Goal: Find specific page/section: Find specific page/section

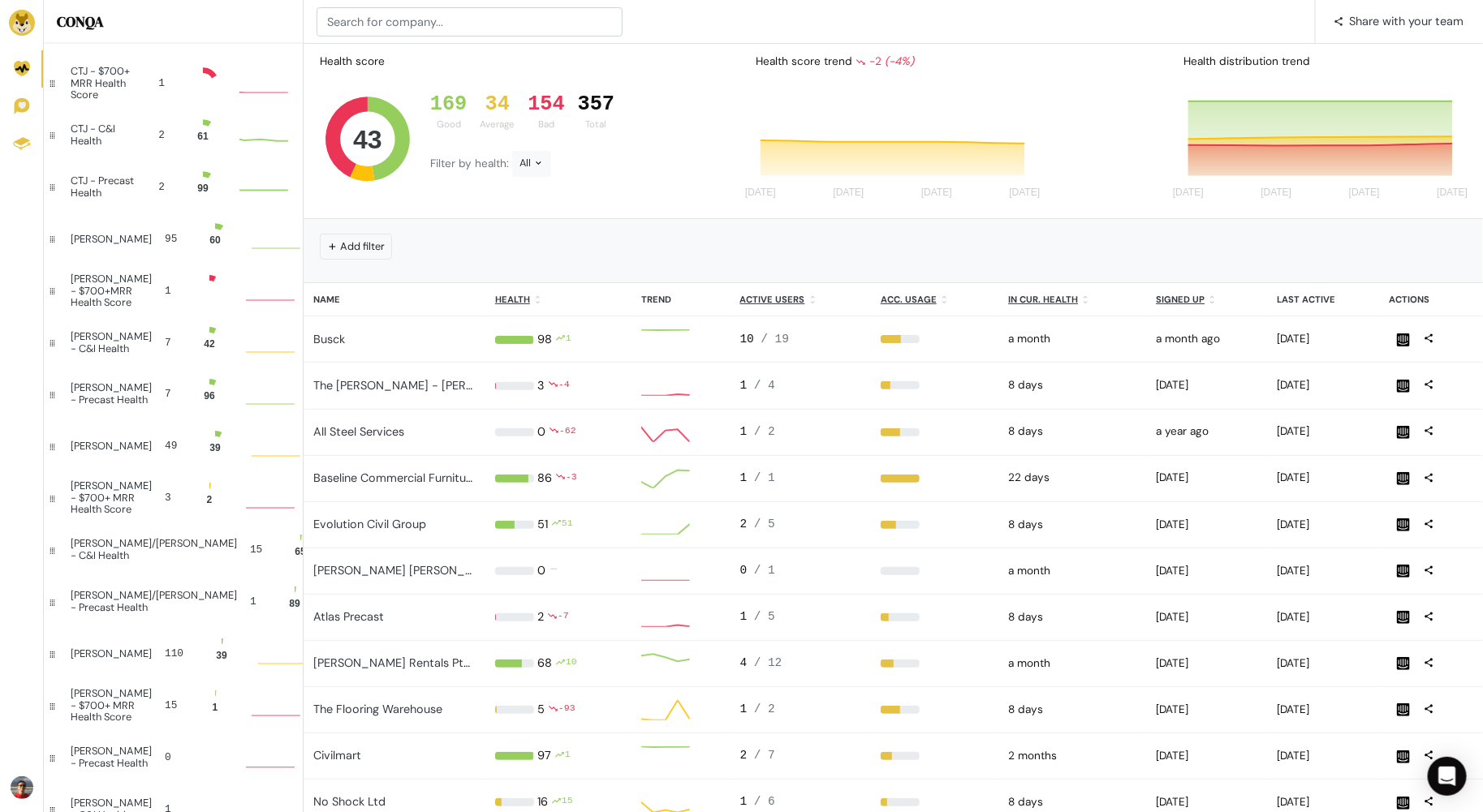
scroll to position [1, 1]
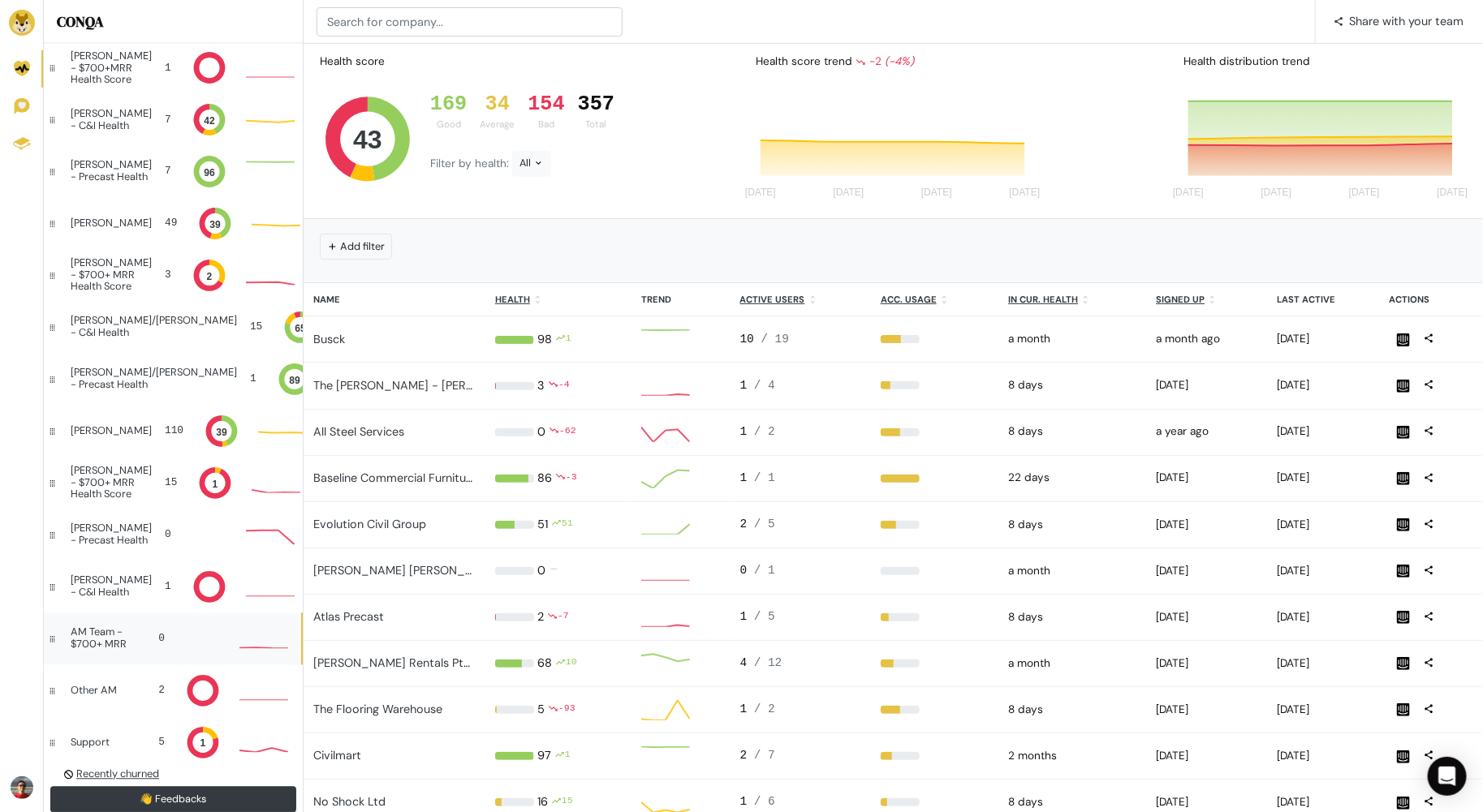
click at [140, 650] on div "AM Team - $700+ MRR 0" at bounding box center [173, 639] width 258 height 52
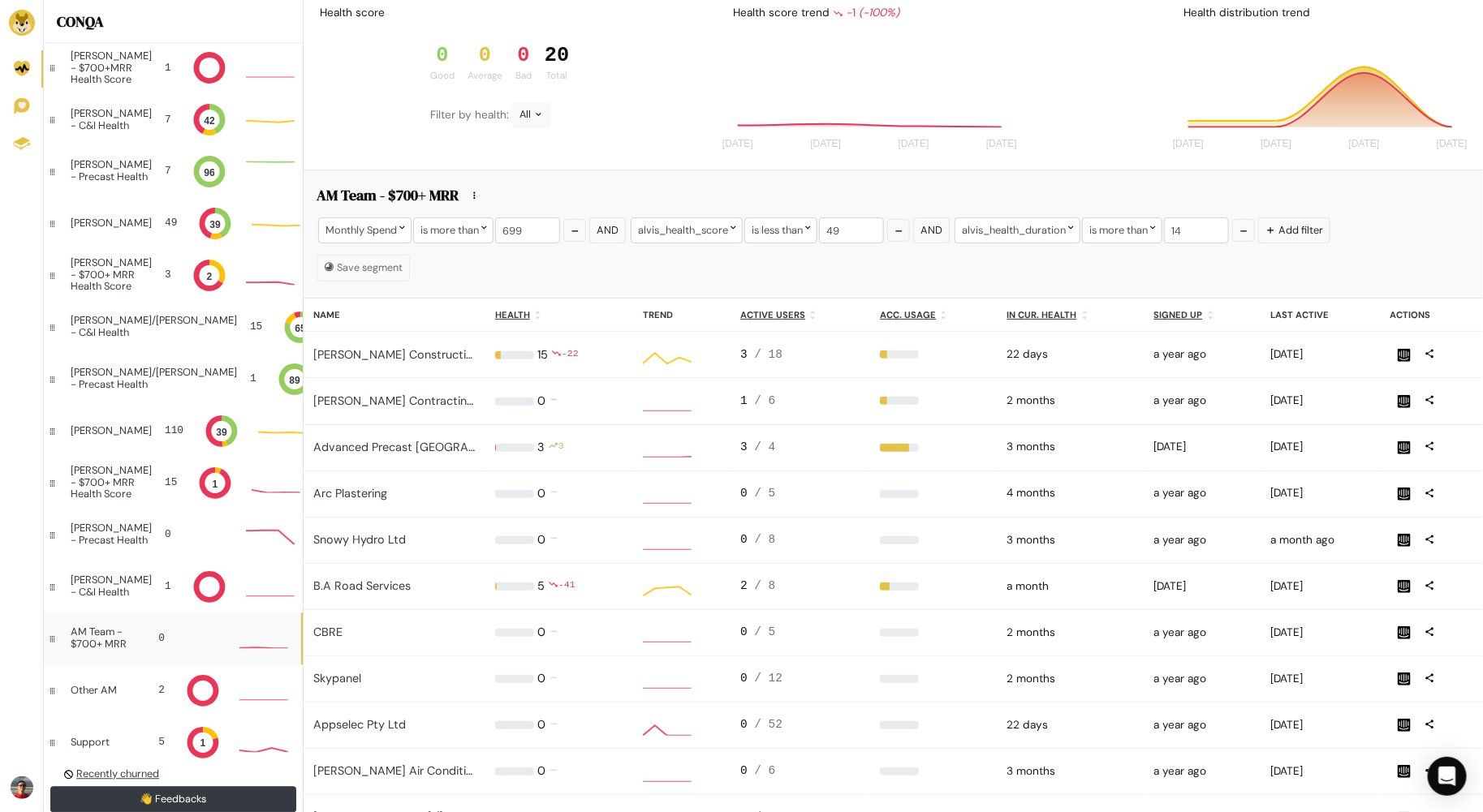
scroll to position [1, 1]
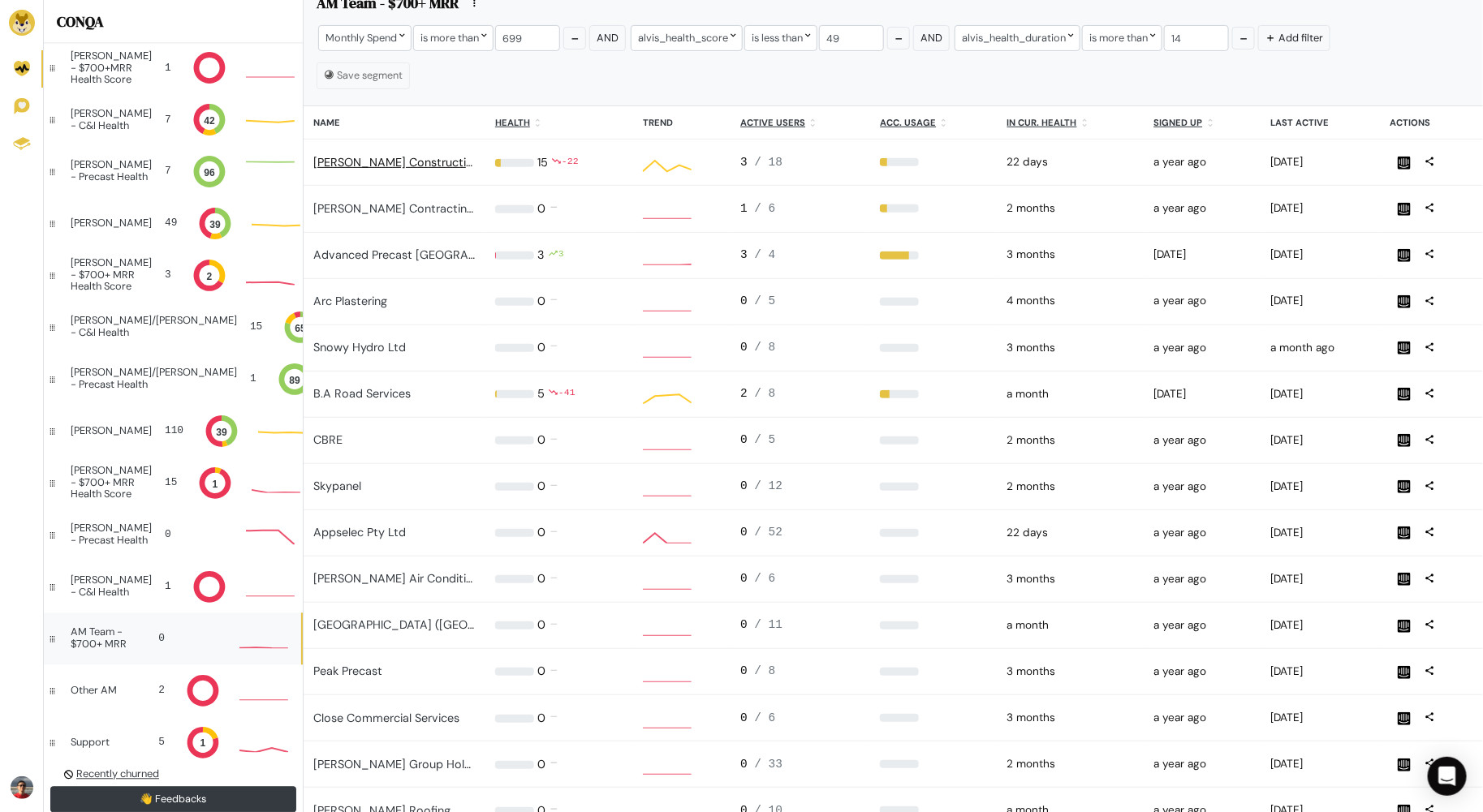
click at [447, 160] on link "Orwell Constructions Pty Ltd" at bounding box center [421, 162] width 214 height 15
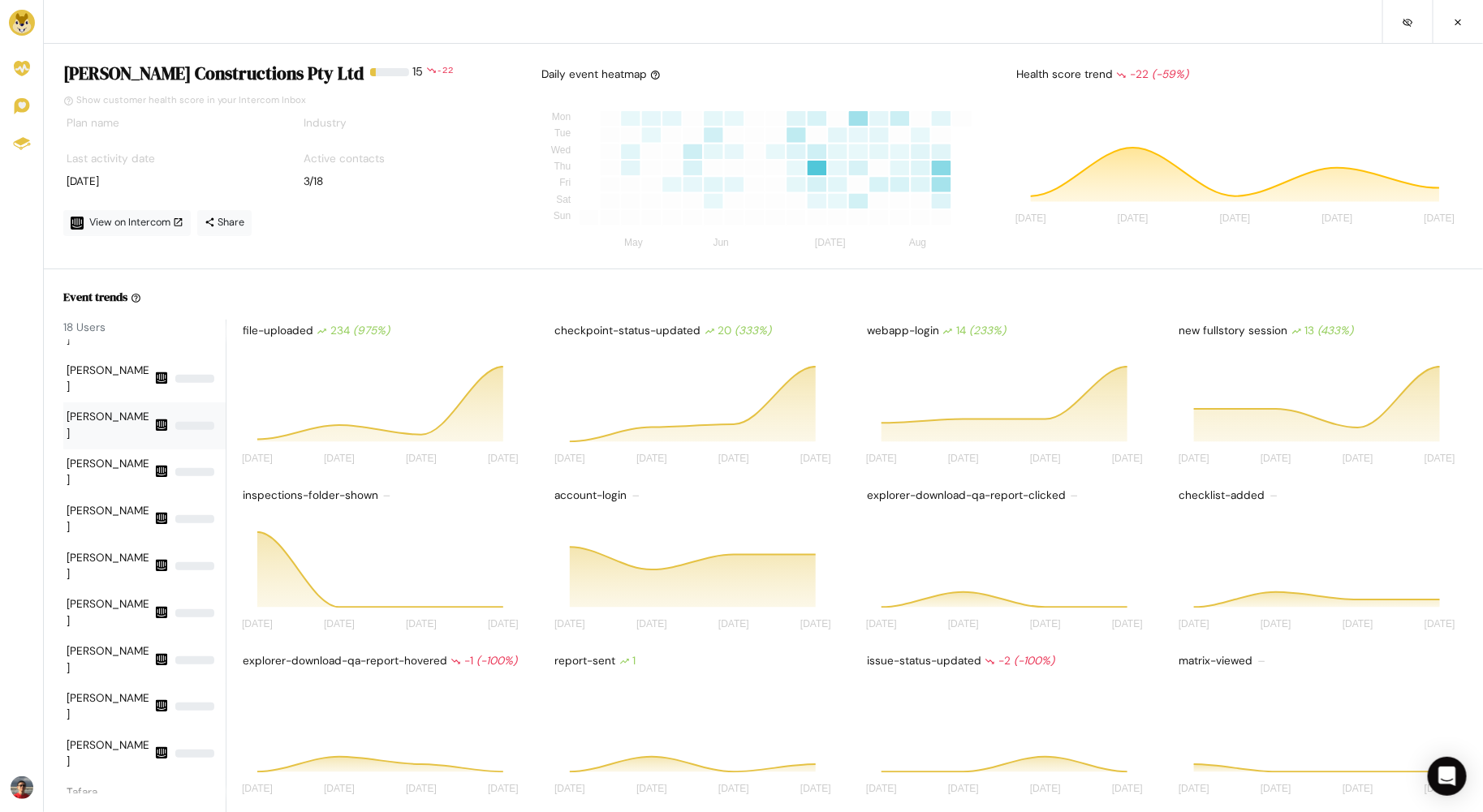
click at [128, 409] on div "Daniel Lando" at bounding box center [109, 425] width 85 height 34
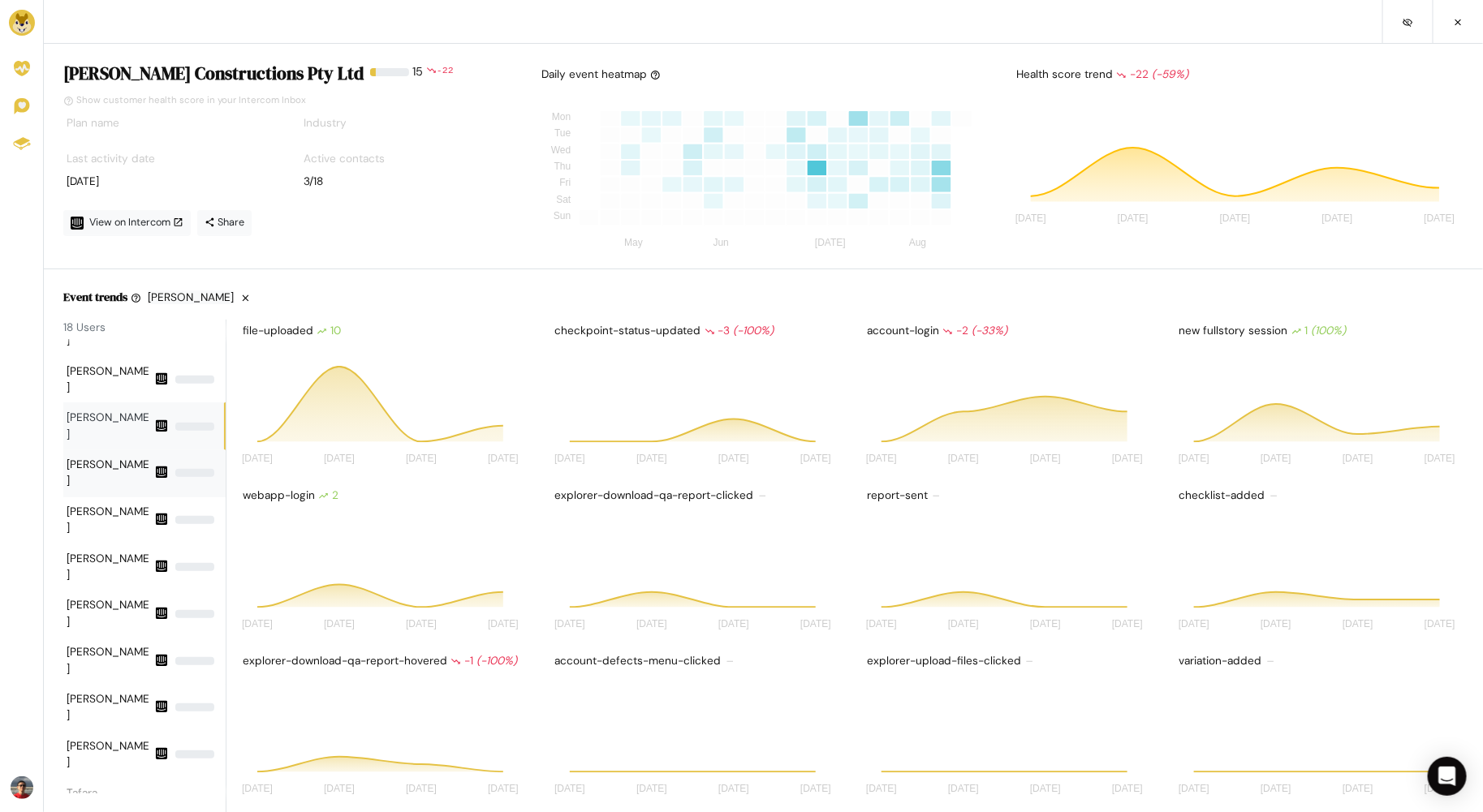
click at [117, 457] on div "Fred McNeil" at bounding box center [109, 473] width 85 height 34
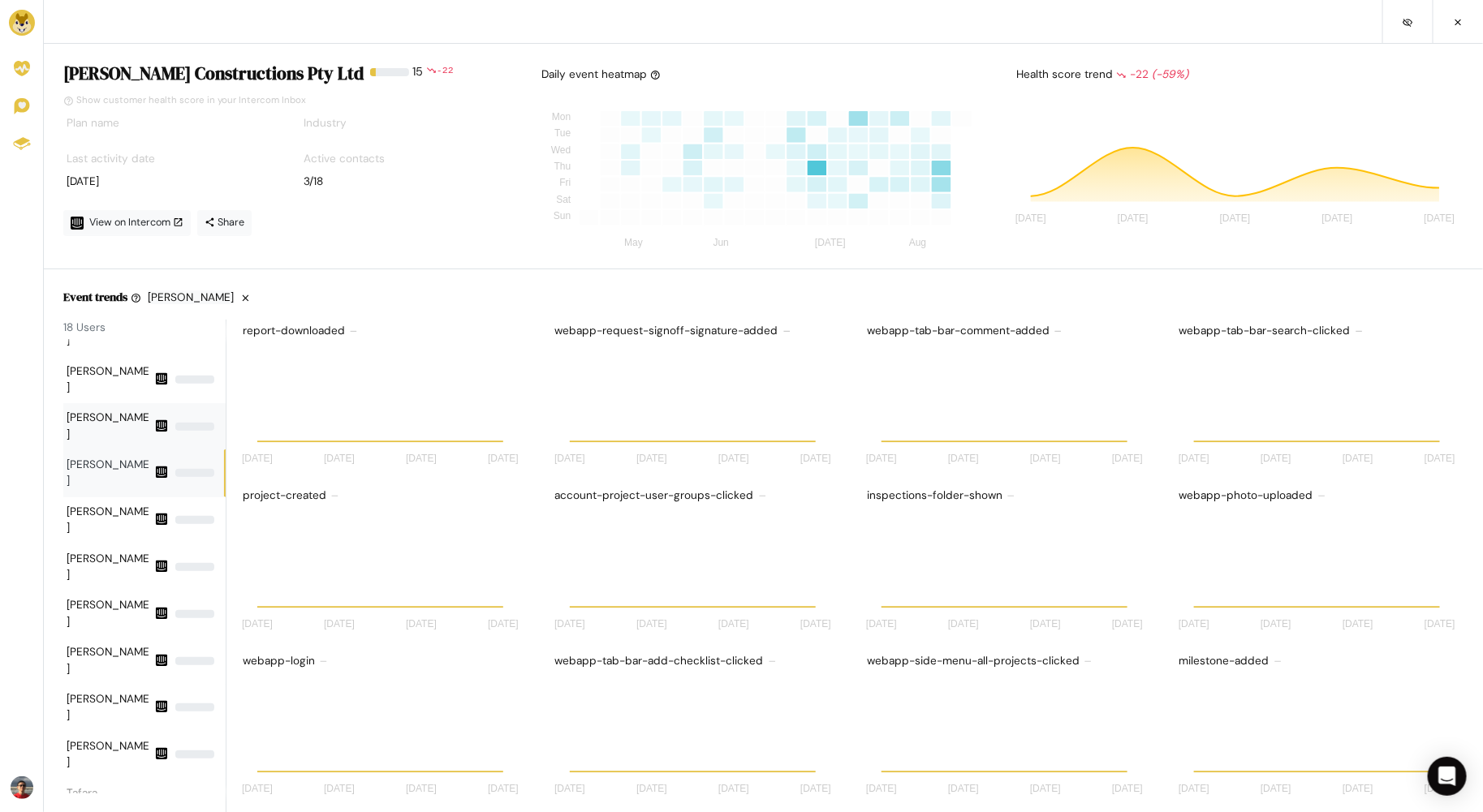
click at [118, 409] on div "Daniel Lando" at bounding box center [109, 426] width 85 height 34
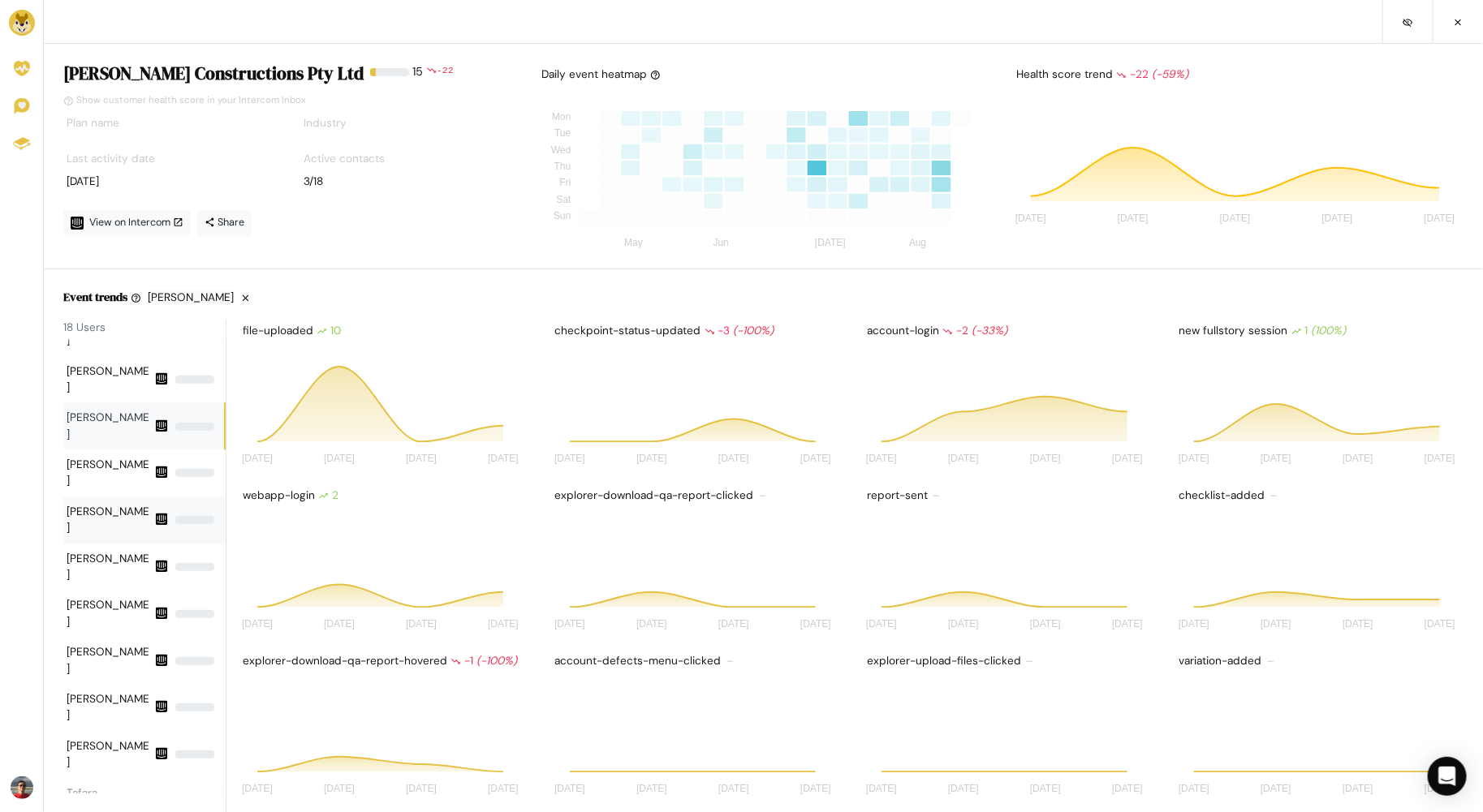
click at [125, 504] on div "Ivan Cordaro" at bounding box center [109, 520] width 85 height 34
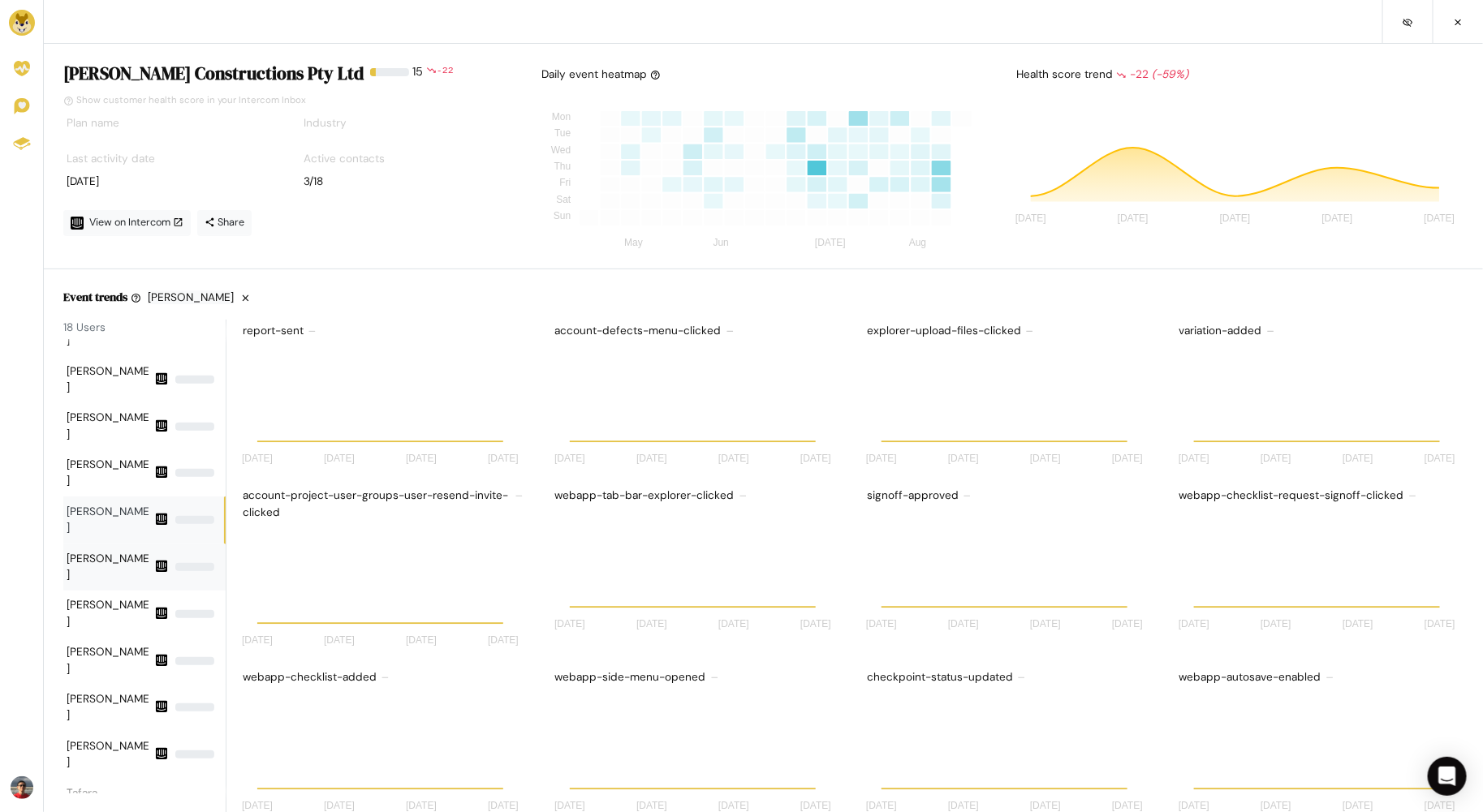
click at [118, 551] on div "John Voudouris" at bounding box center [109, 568] width 85 height 34
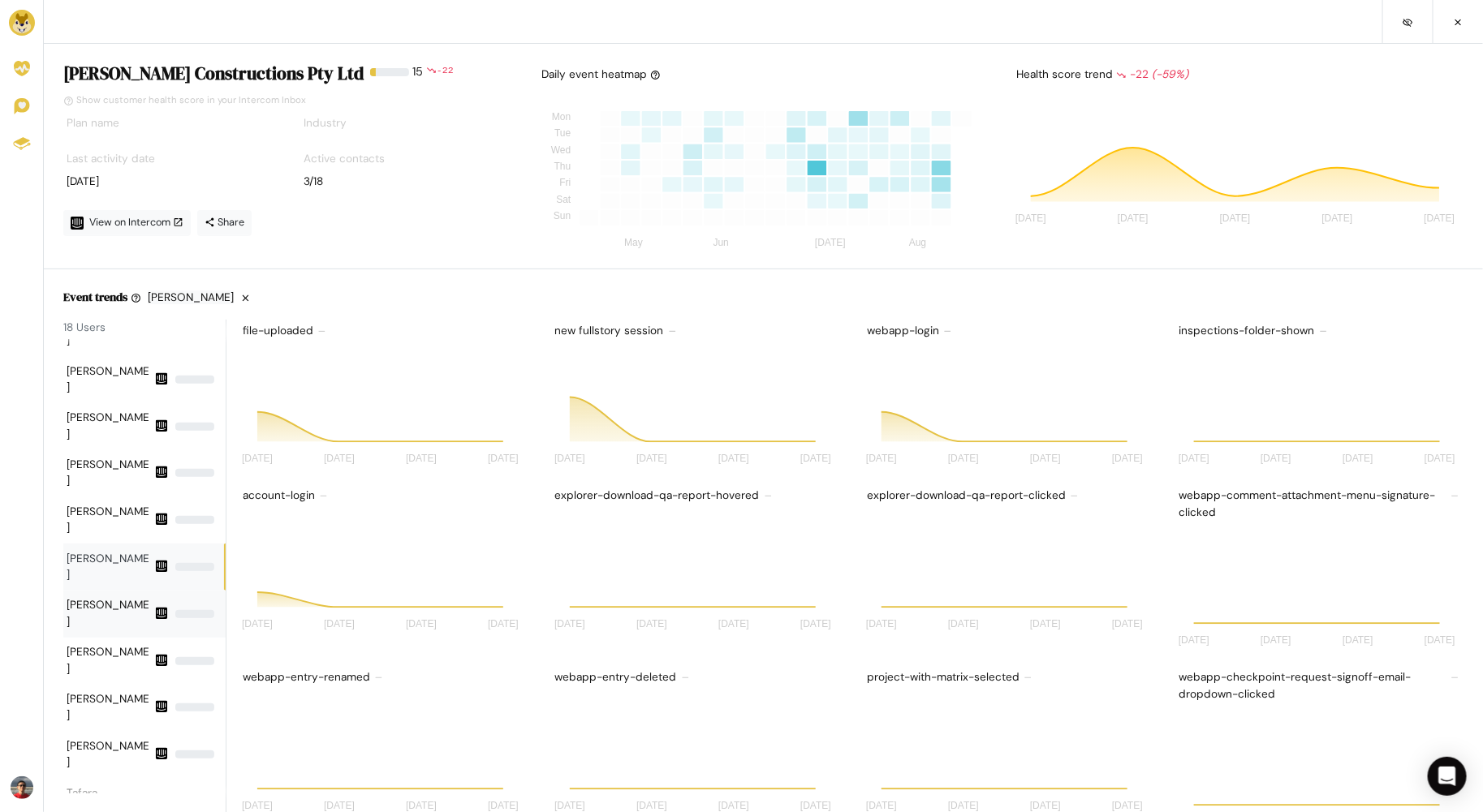
click at [112, 597] on div "Marcus Marinos" at bounding box center [109, 613] width 85 height 34
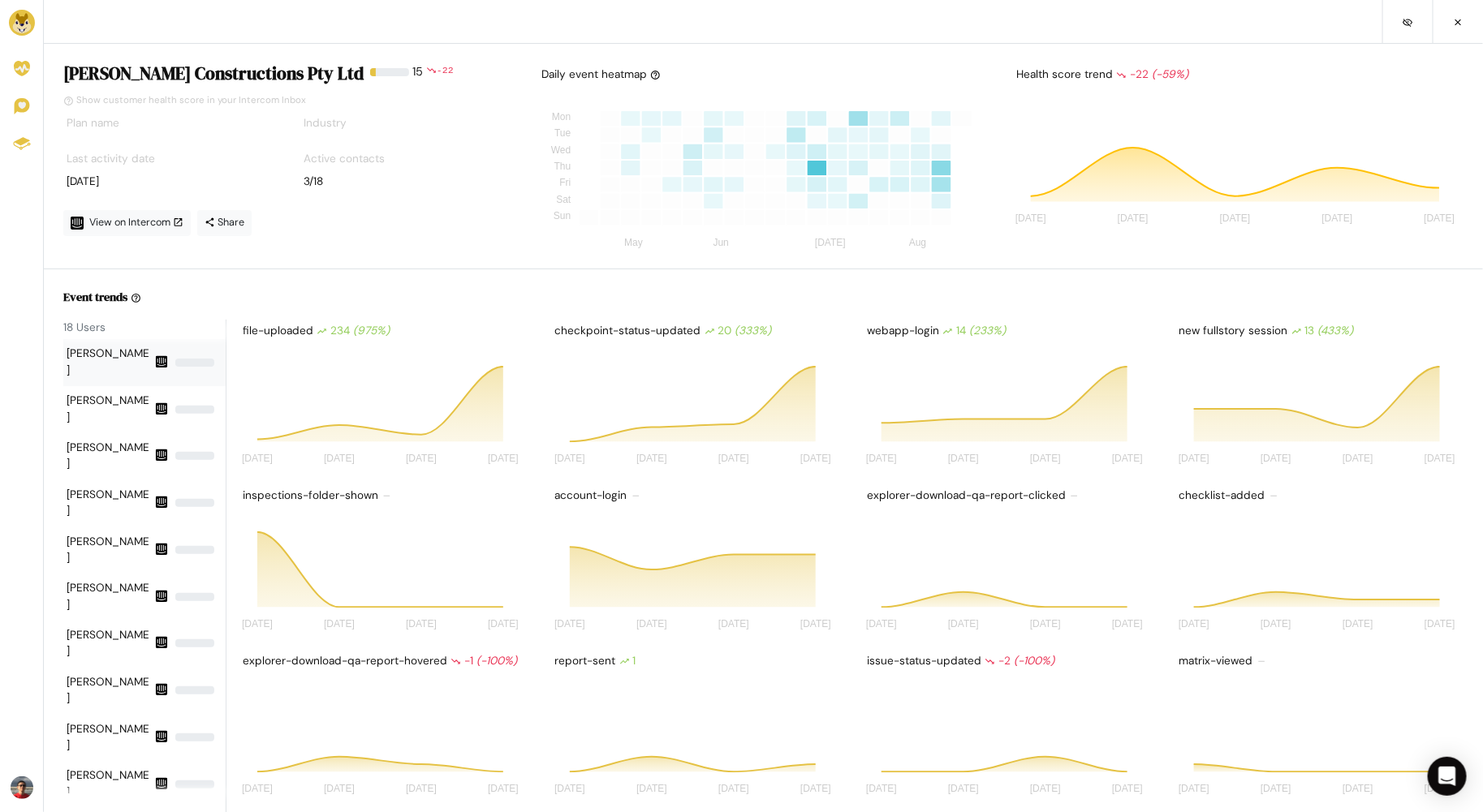
click at [111, 358] on div "Alex Sierra" at bounding box center [109, 362] width 85 height 34
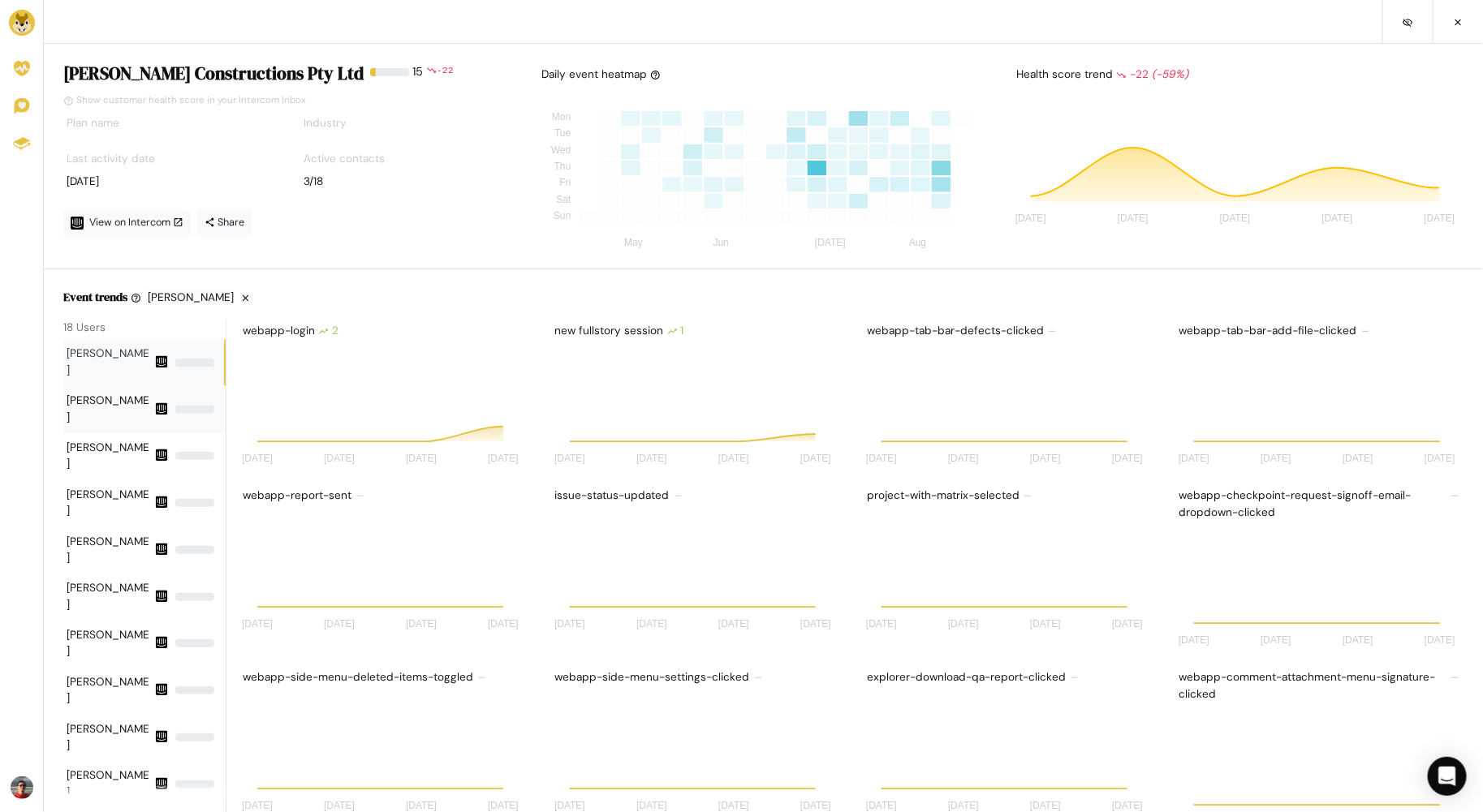
click at [100, 393] on div "Angelo" at bounding box center [109, 409] width 85 height 34
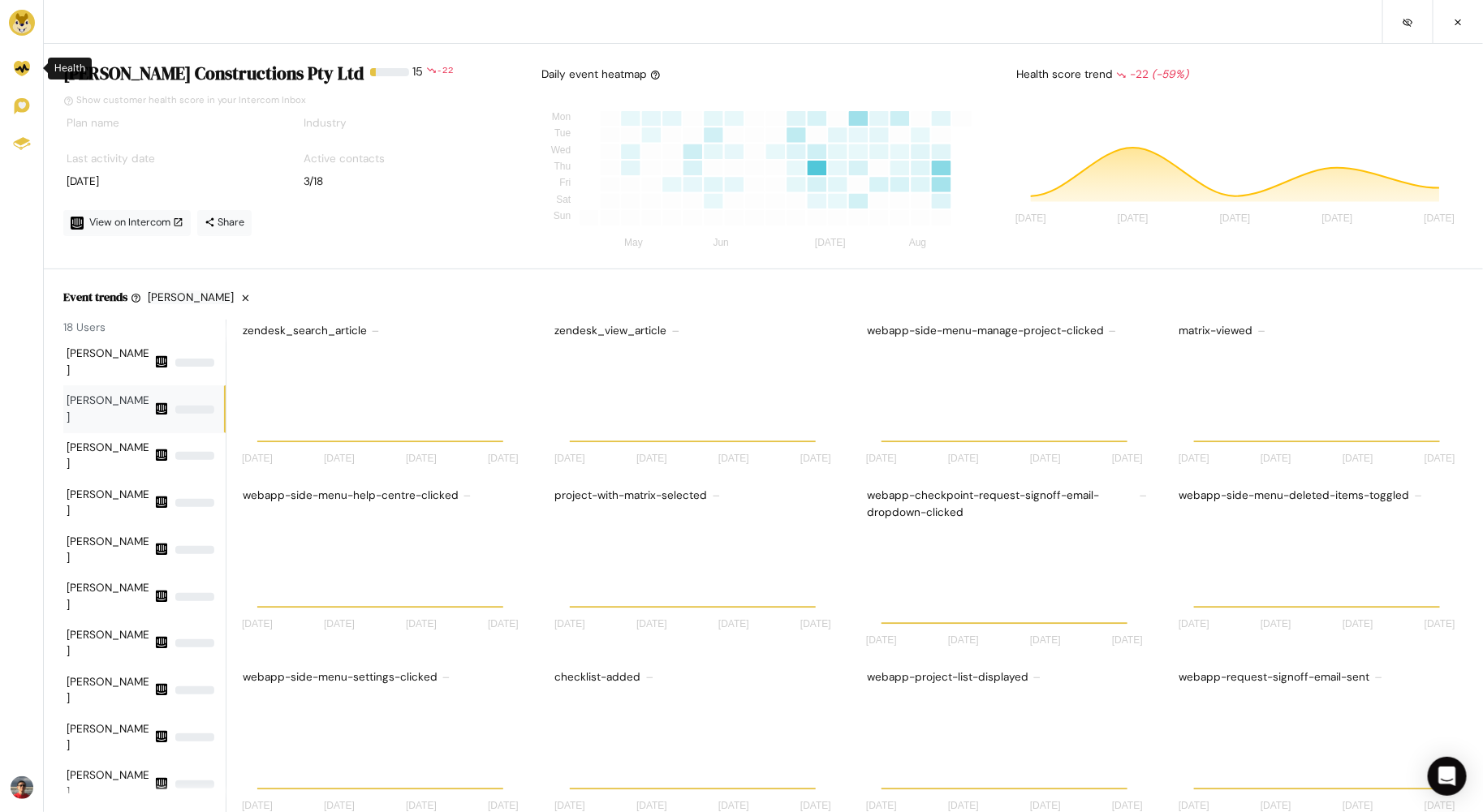
click at [24, 64] on icon at bounding box center [22, 68] width 16 height 16
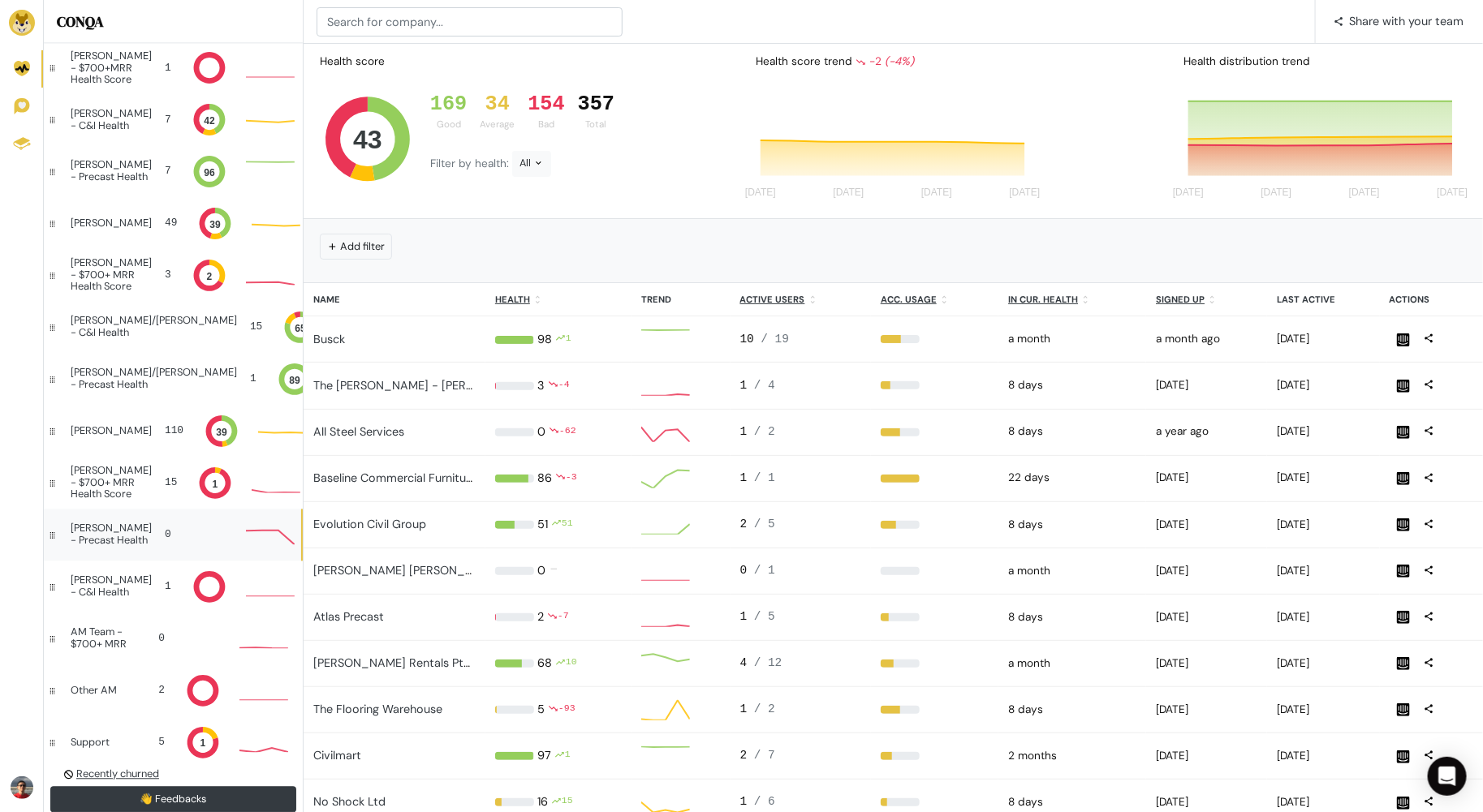
click at [129, 523] on div "[PERSON_NAME] - Precast Health" at bounding box center [111, 535] width 81 height 23
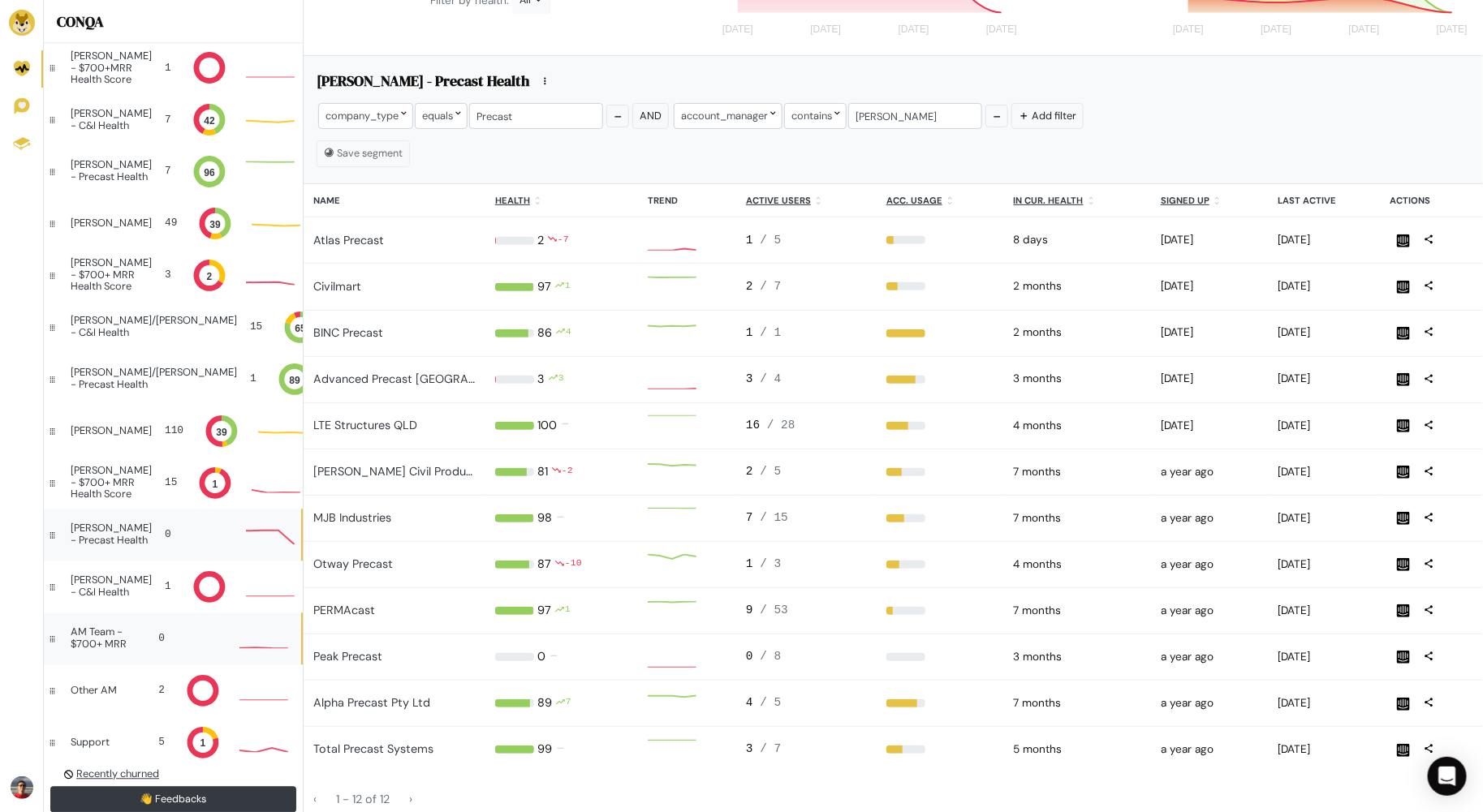
click at [133, 636] on div "AM Team - $700+ MRR" at bounding box center [104, 638] width 66 height 23
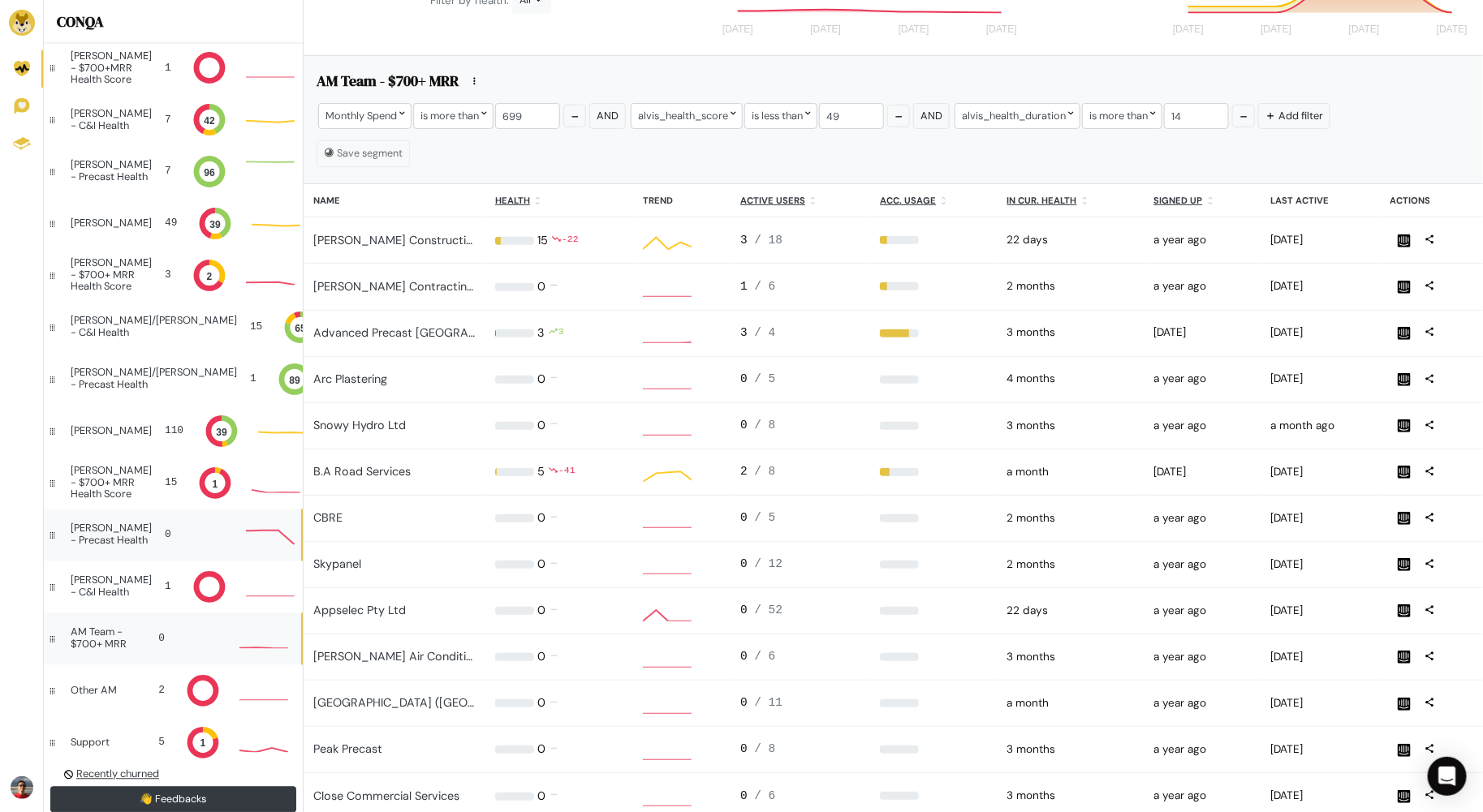
click at [128, 536] on div "[PERSON_NAME] - Precast Health" at bounding box center [111, 535] width 81 height 23
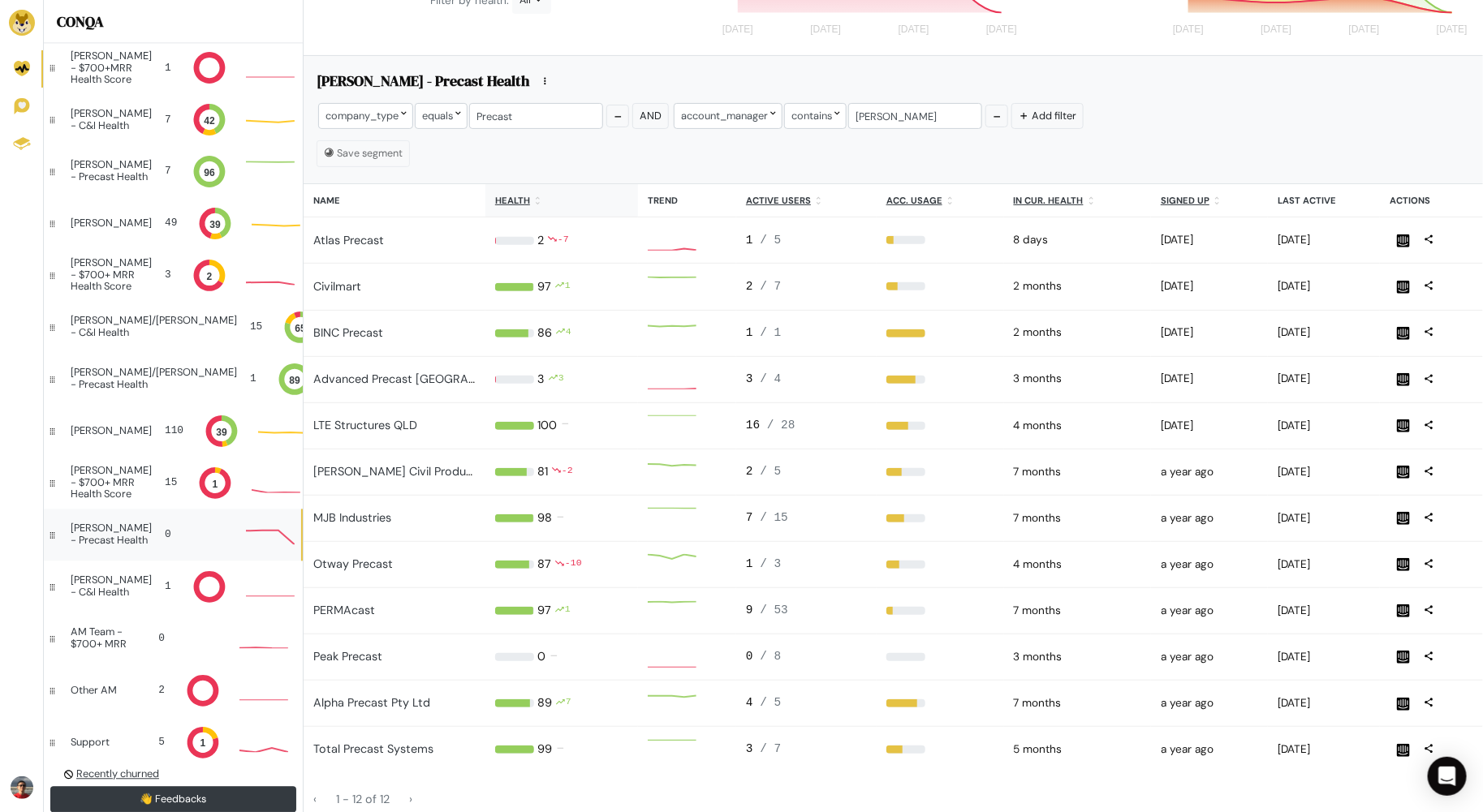
click at [532, 198] on icon at bounding box center [538, 200] width 10 height 10
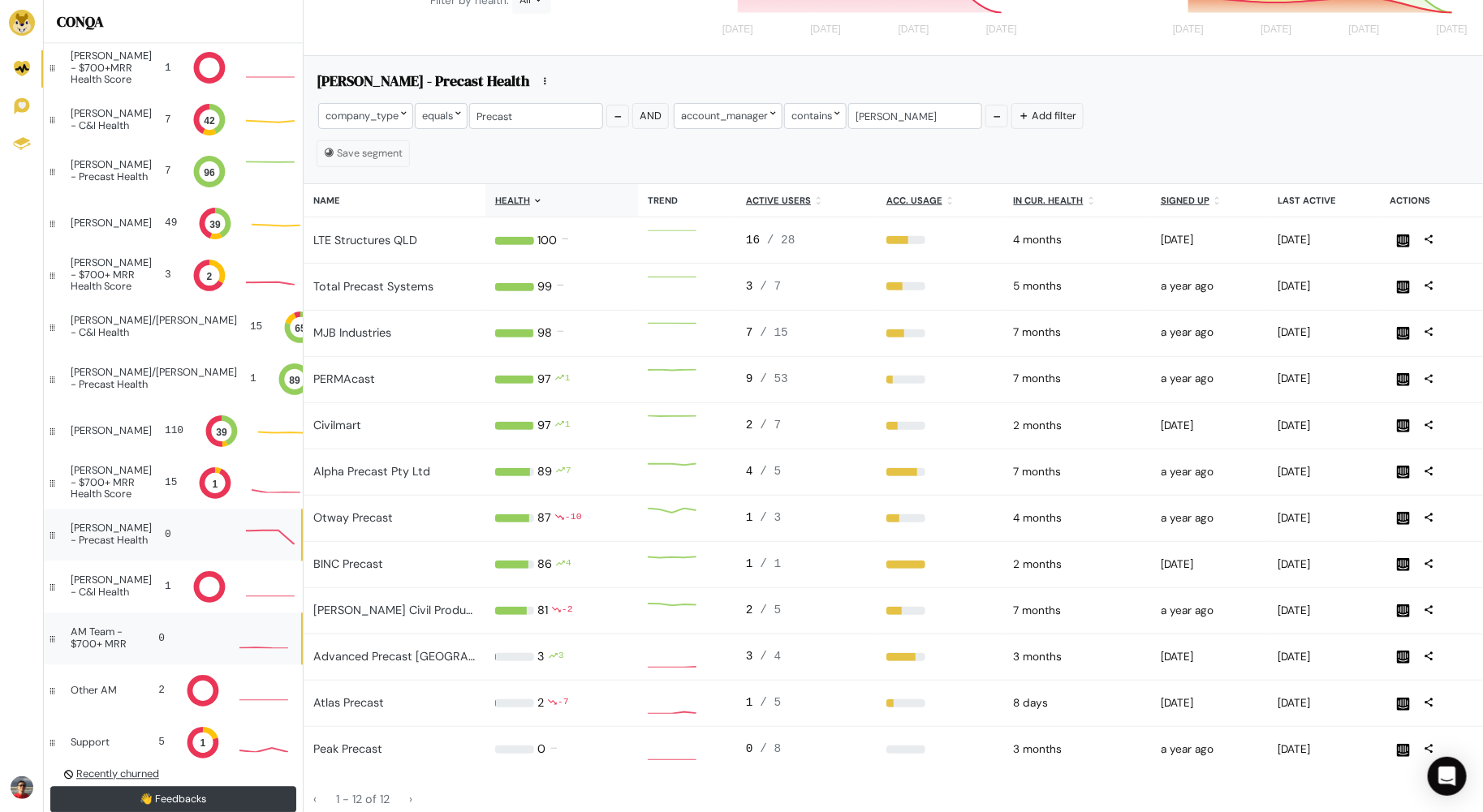
click at [114, 650] on div "AM Team - $700+ MRR" at bounding box center [104, 638] width 66 height 23
